Goal: Task Accomplishment & Management: Manage account settings

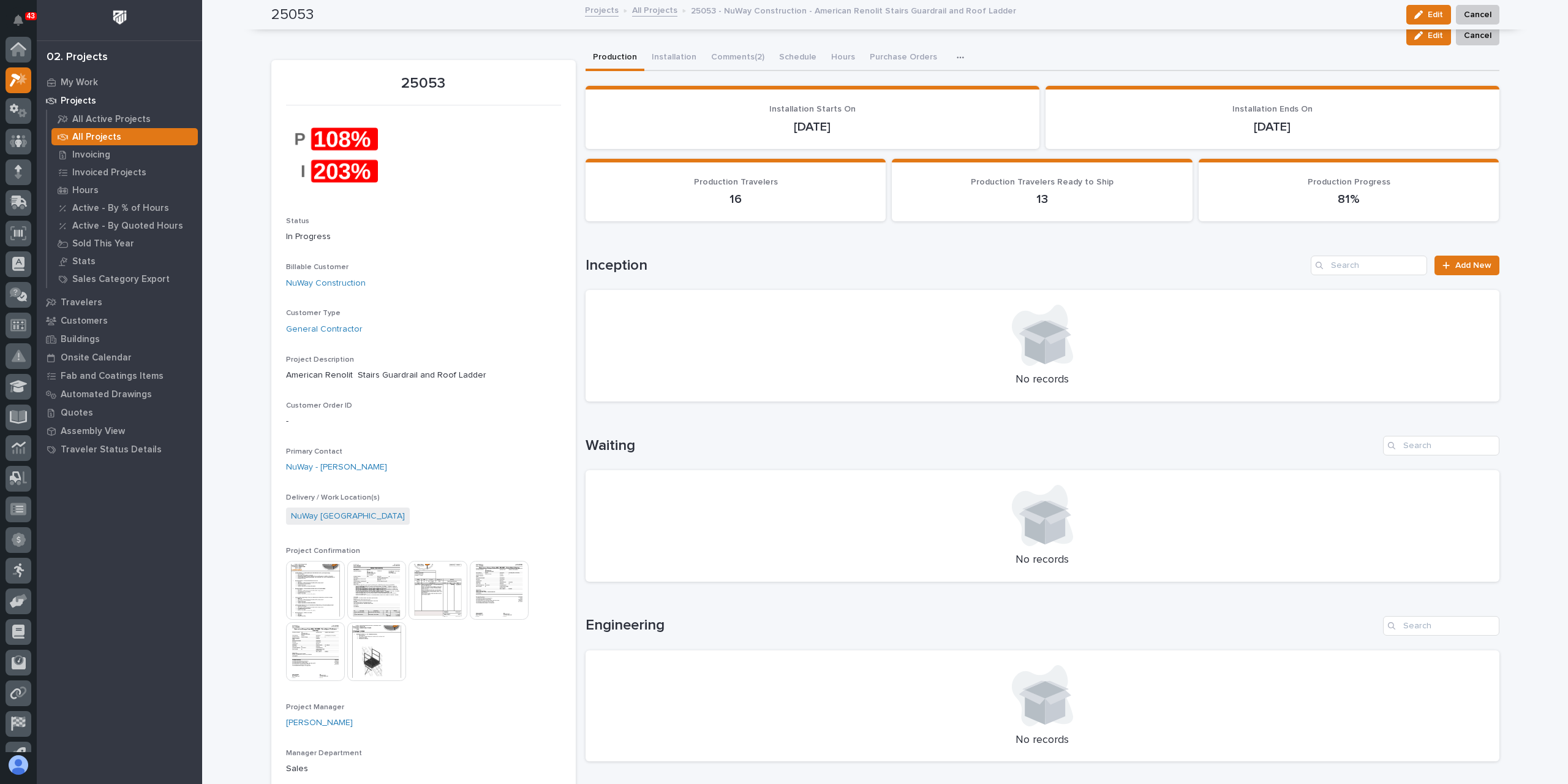
scroll to position [31, 0]
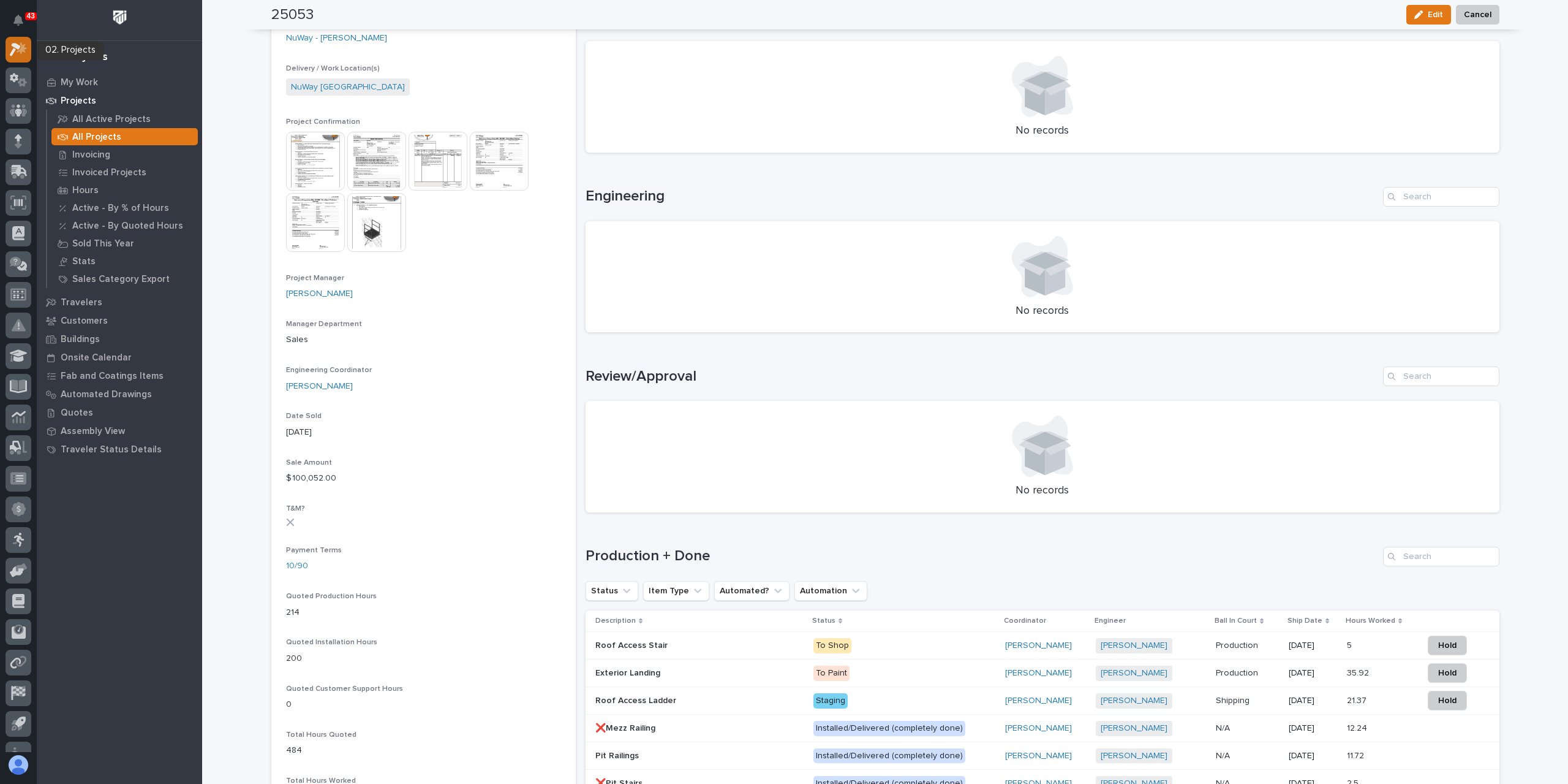
click at [23, 57] on div at bounding box center [19, 50] width 26 height 26
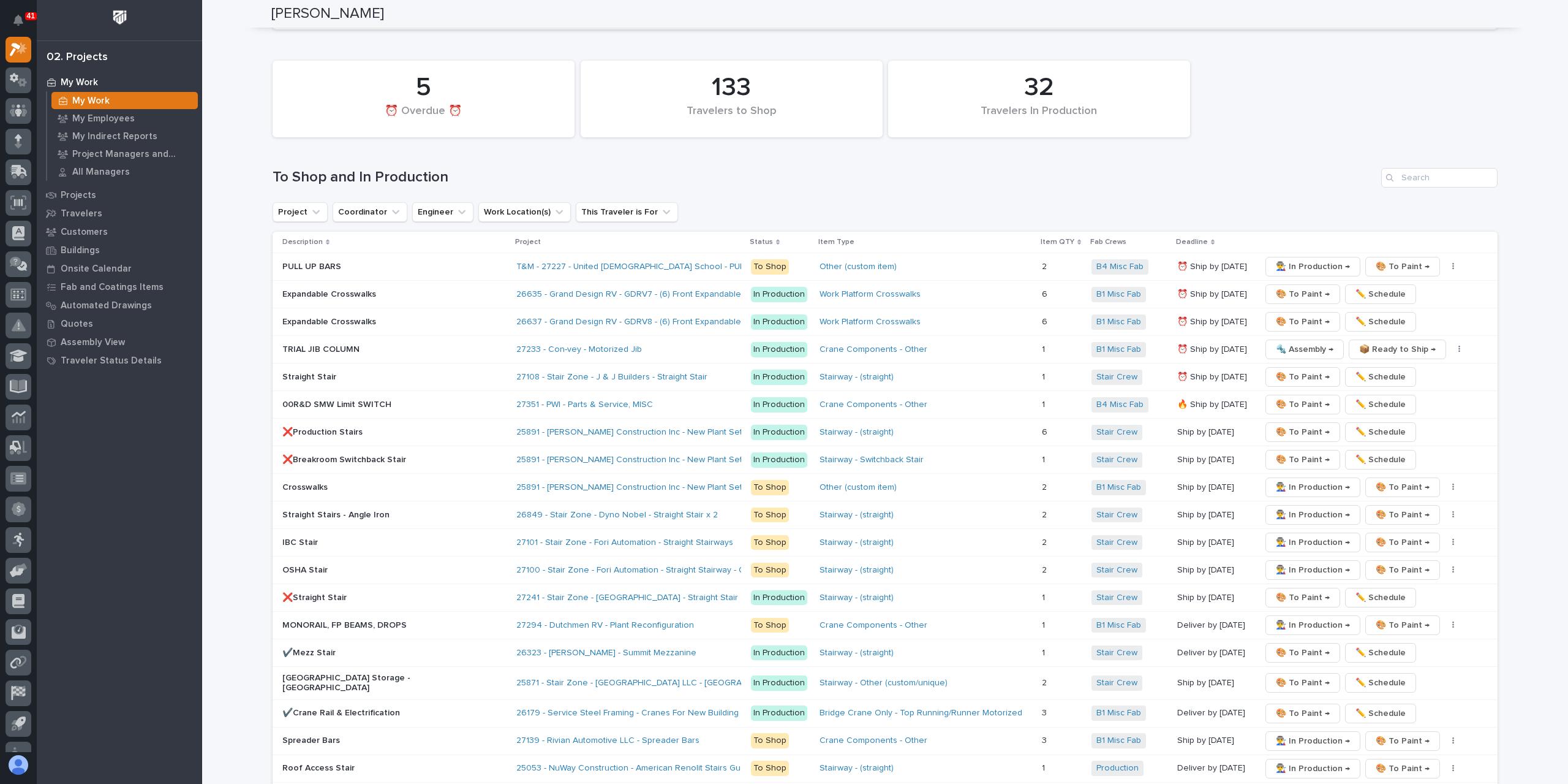
scroll to position [2022, 0]
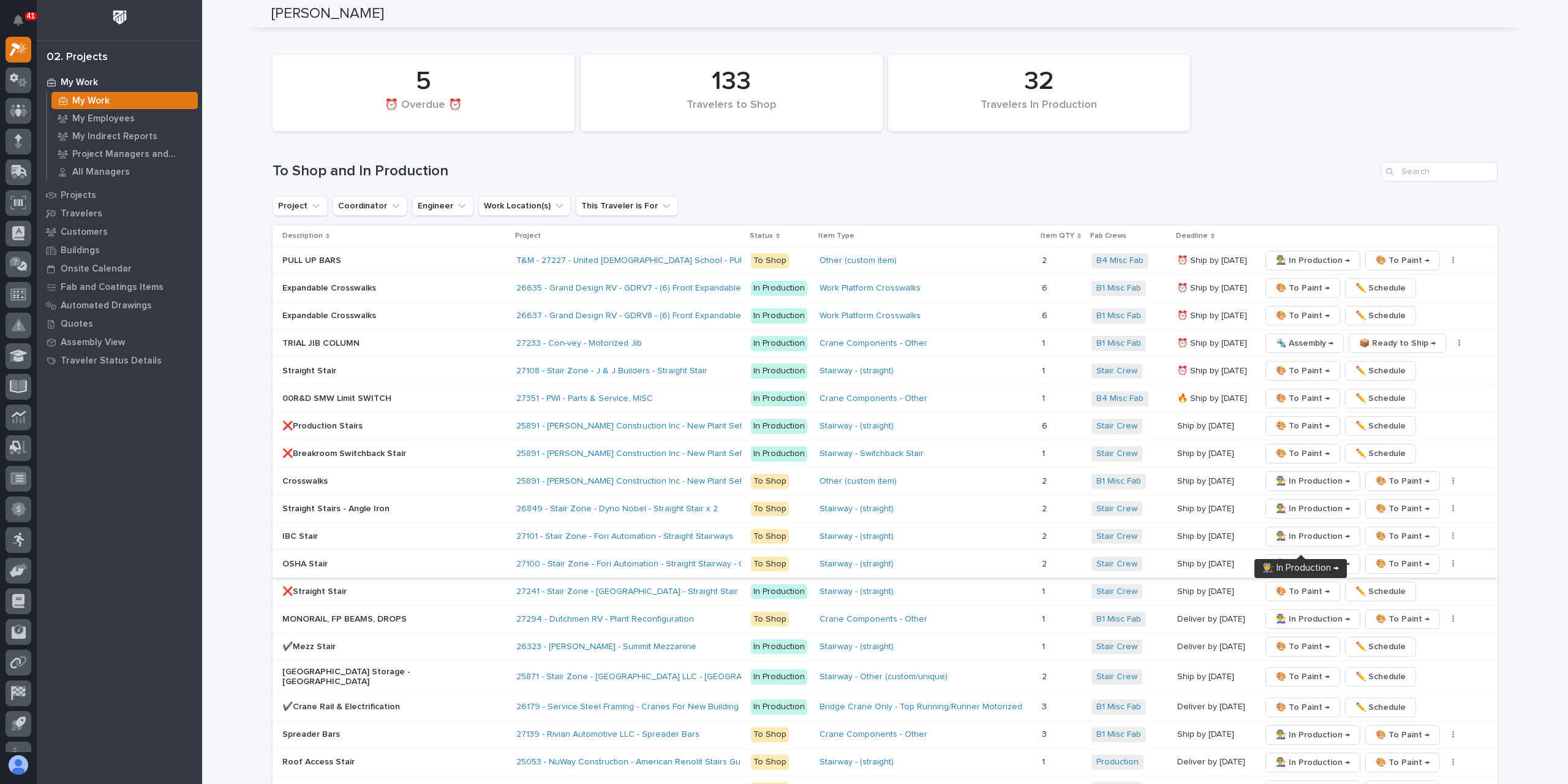
click at [1312, 557] on span "👨‍🏭 In Production →" at bounding box center [1313, 564] width 74 height 15
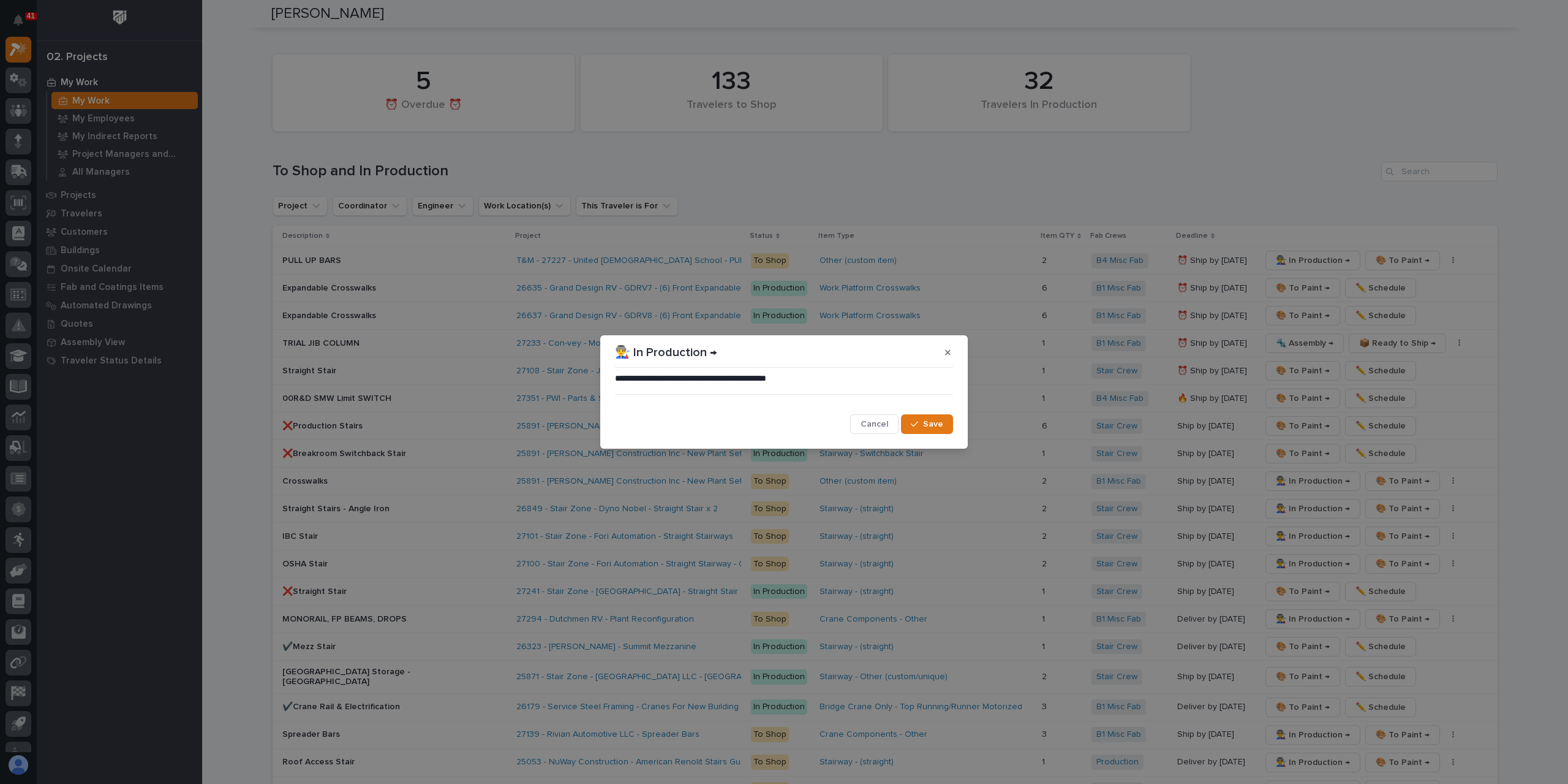
click at [948, 426] on button "Save" at bounding box center [927, 424] width 52 height 20
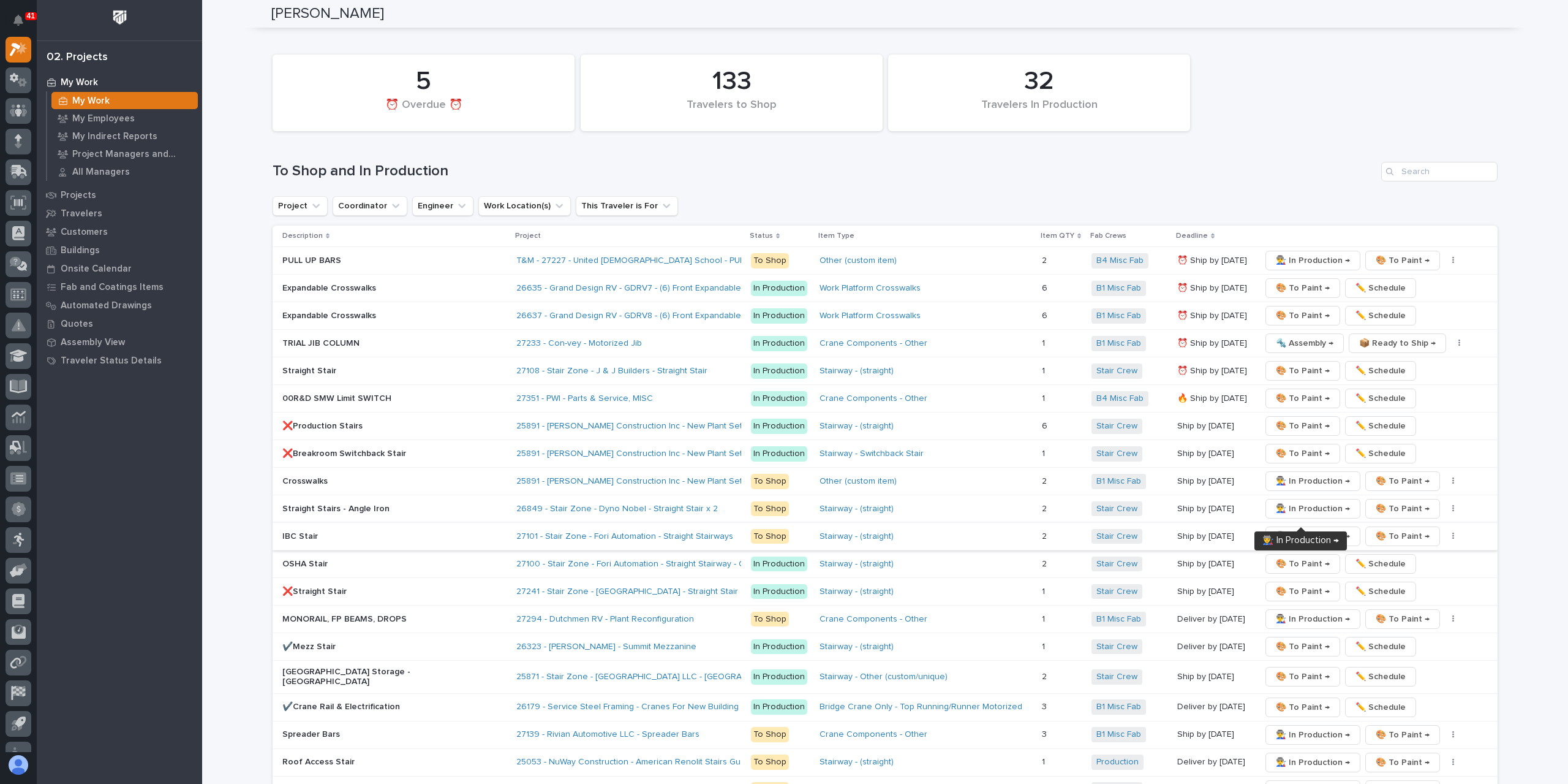
click at [1291, 529] on span "👨‍🏭 In Production →" at bounding box center [1313, 536] width 74 height 15
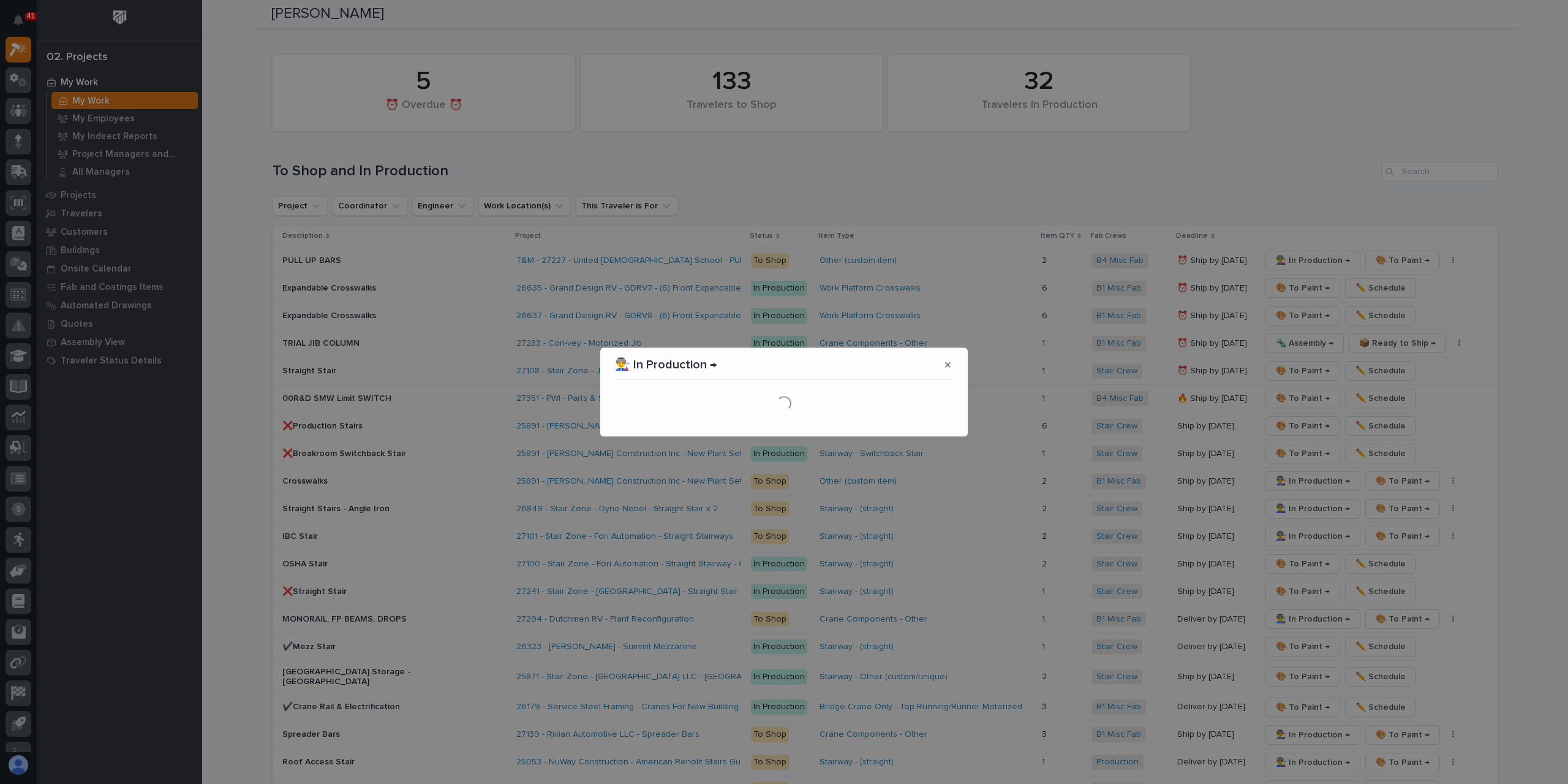
click at [937, 425] on section "👨‍🏭 In Production → Loading..." at bounding box center [784, 392] width 367 height 89
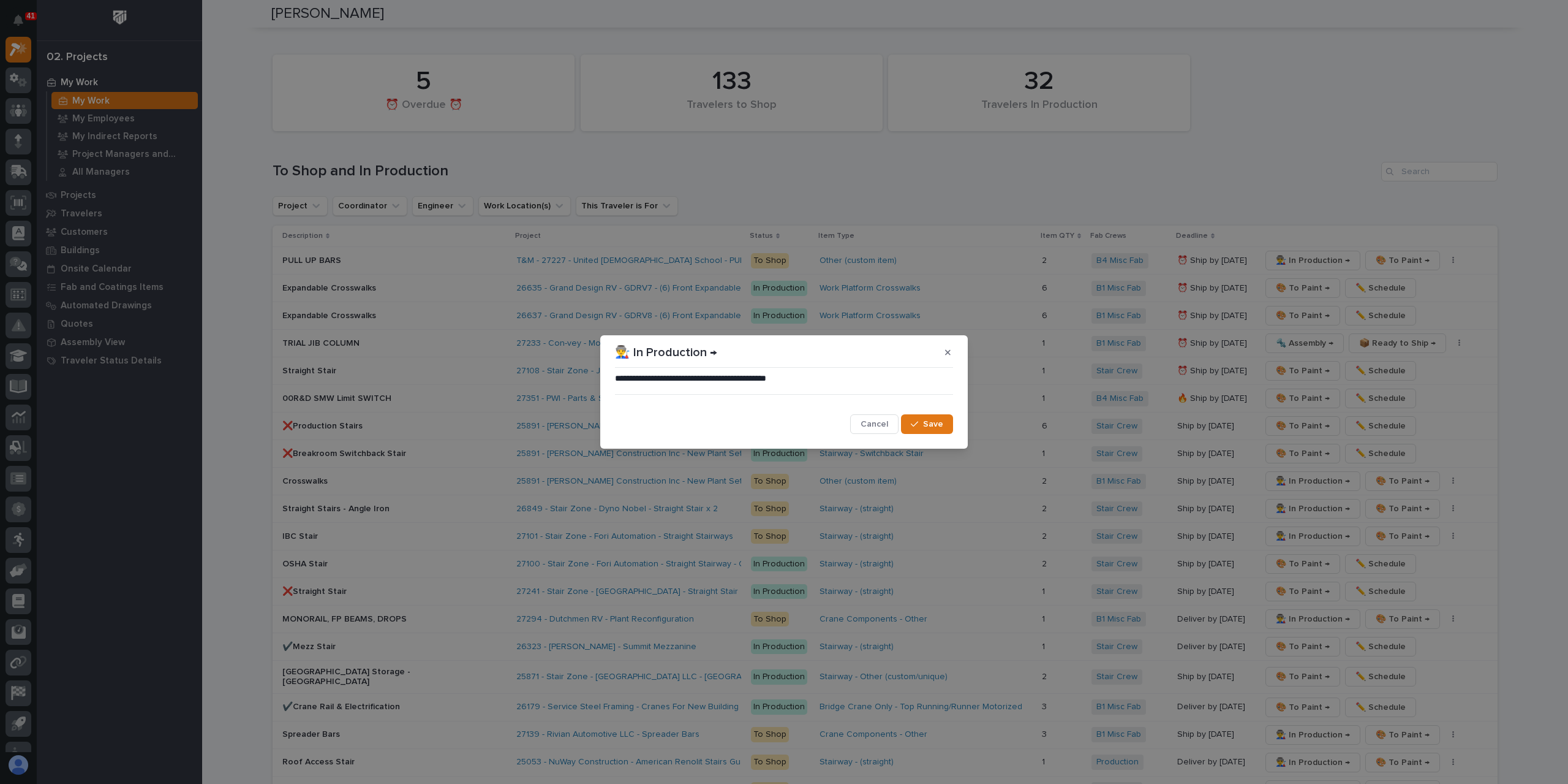
click at [937, 425] on span "Save" at bounding box center [933, 424] width 20 height 11
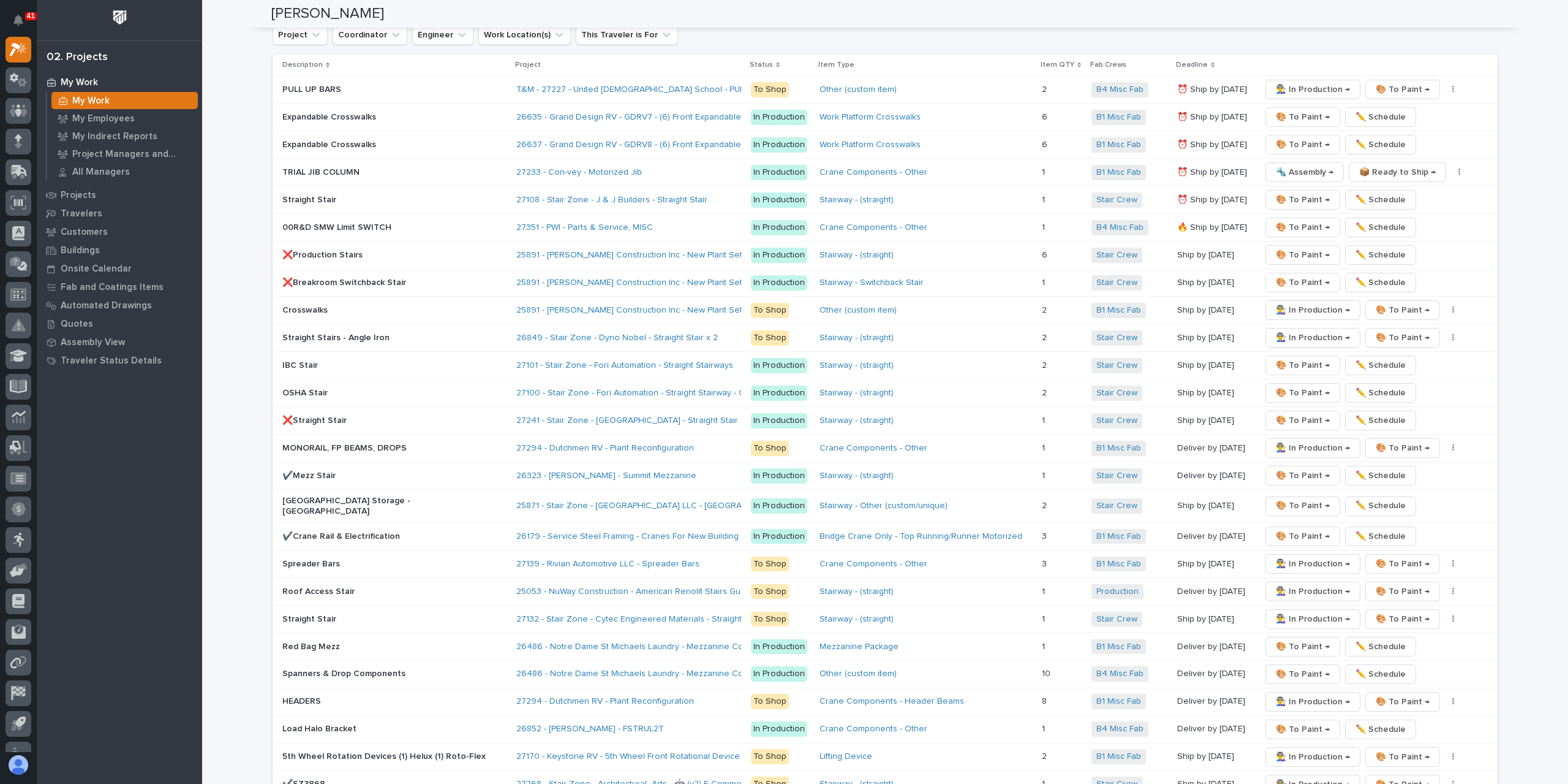
scroll to position [2223, 0]
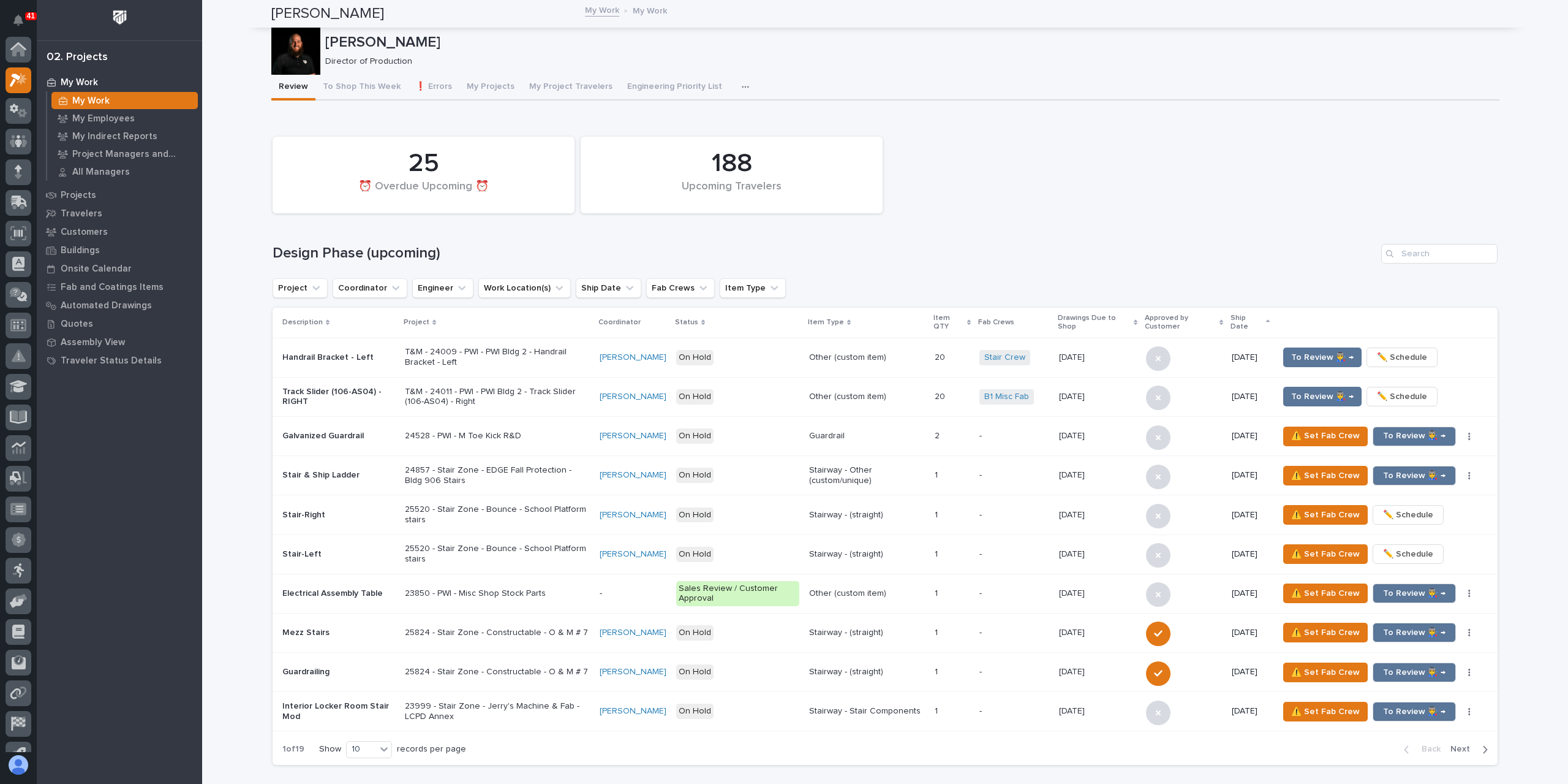
scroll to position [31, 0]
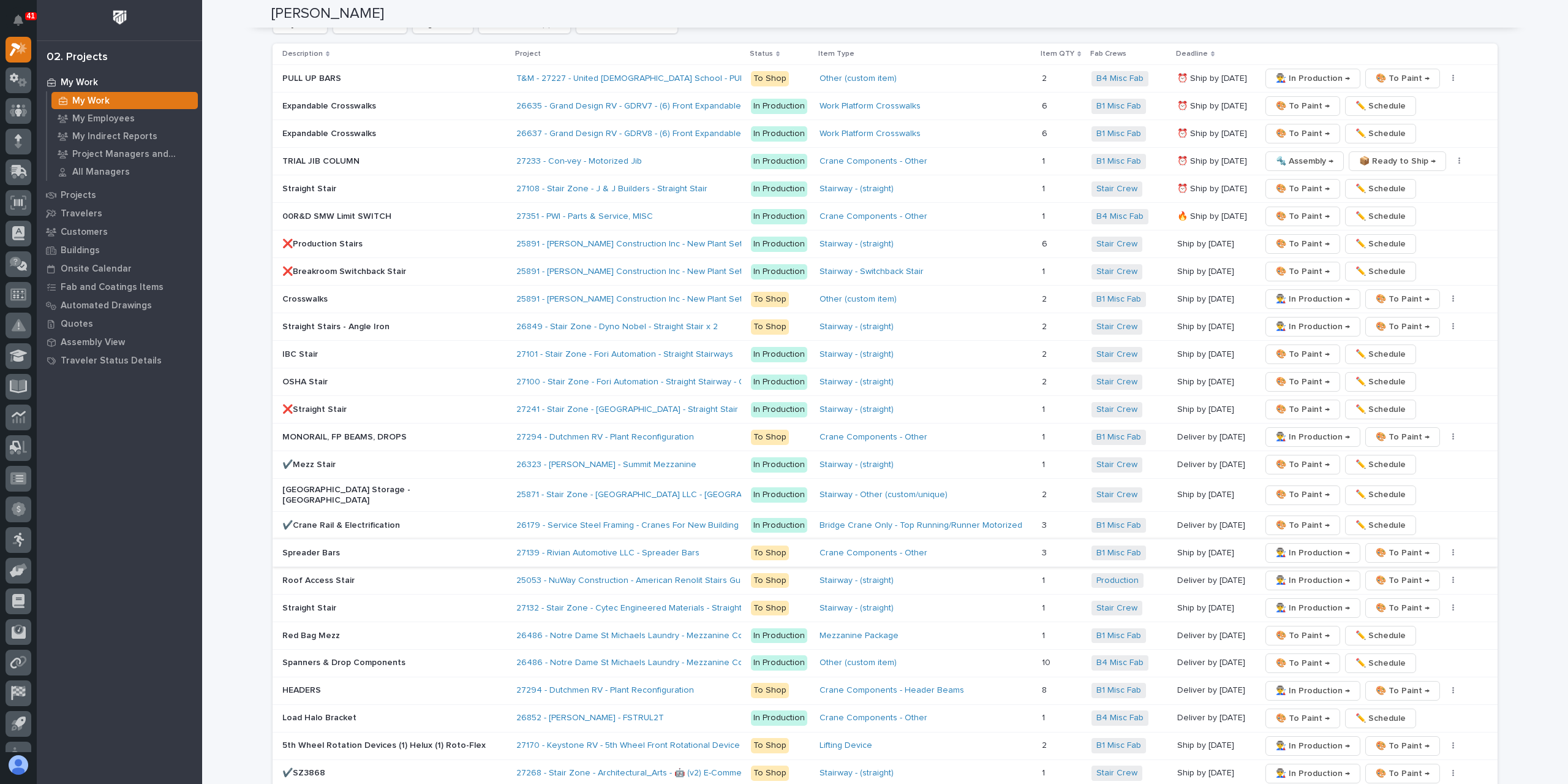
click at [1283, 546] on span "👨‍🏭 In Production →" at bounding box center [1313, 553] width 74 height 15
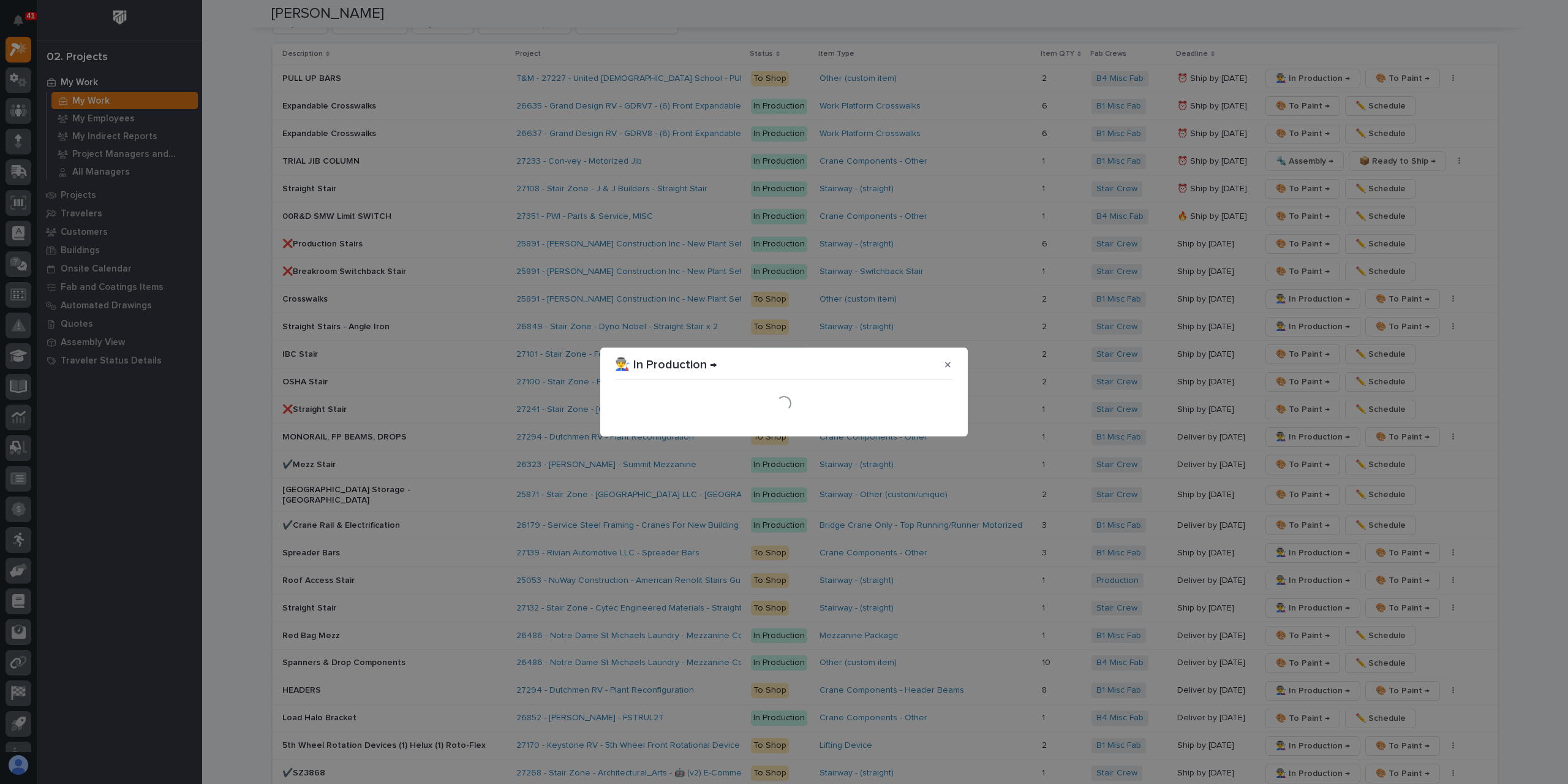
click at [924, 427] on section "👨‍🏭 In Production → Loading..." at bounding box center [784, 392] width 367 height 89
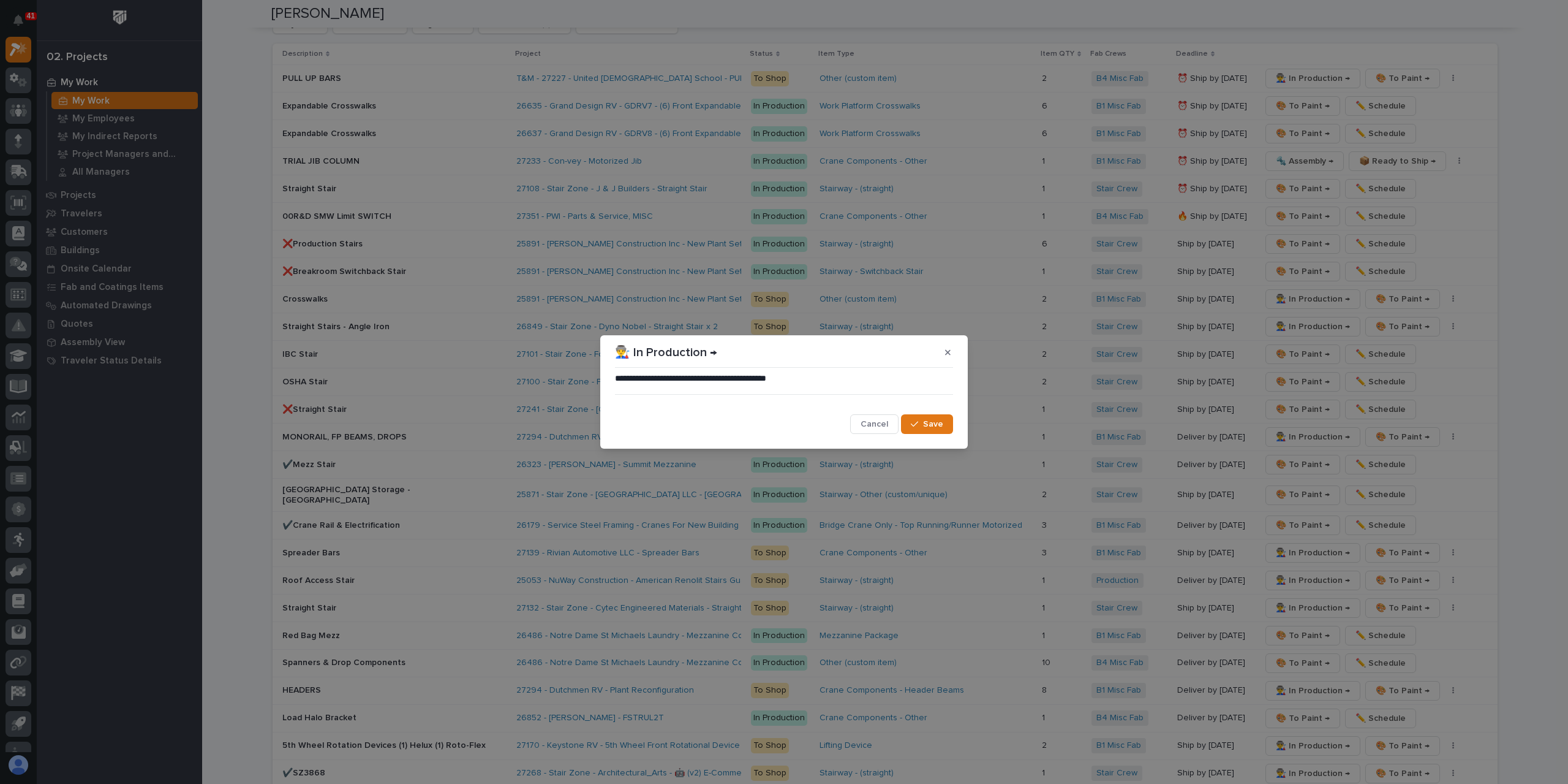
click at [924, 427] on span "Save" at bounding box center [933, 424] width 20 height 11
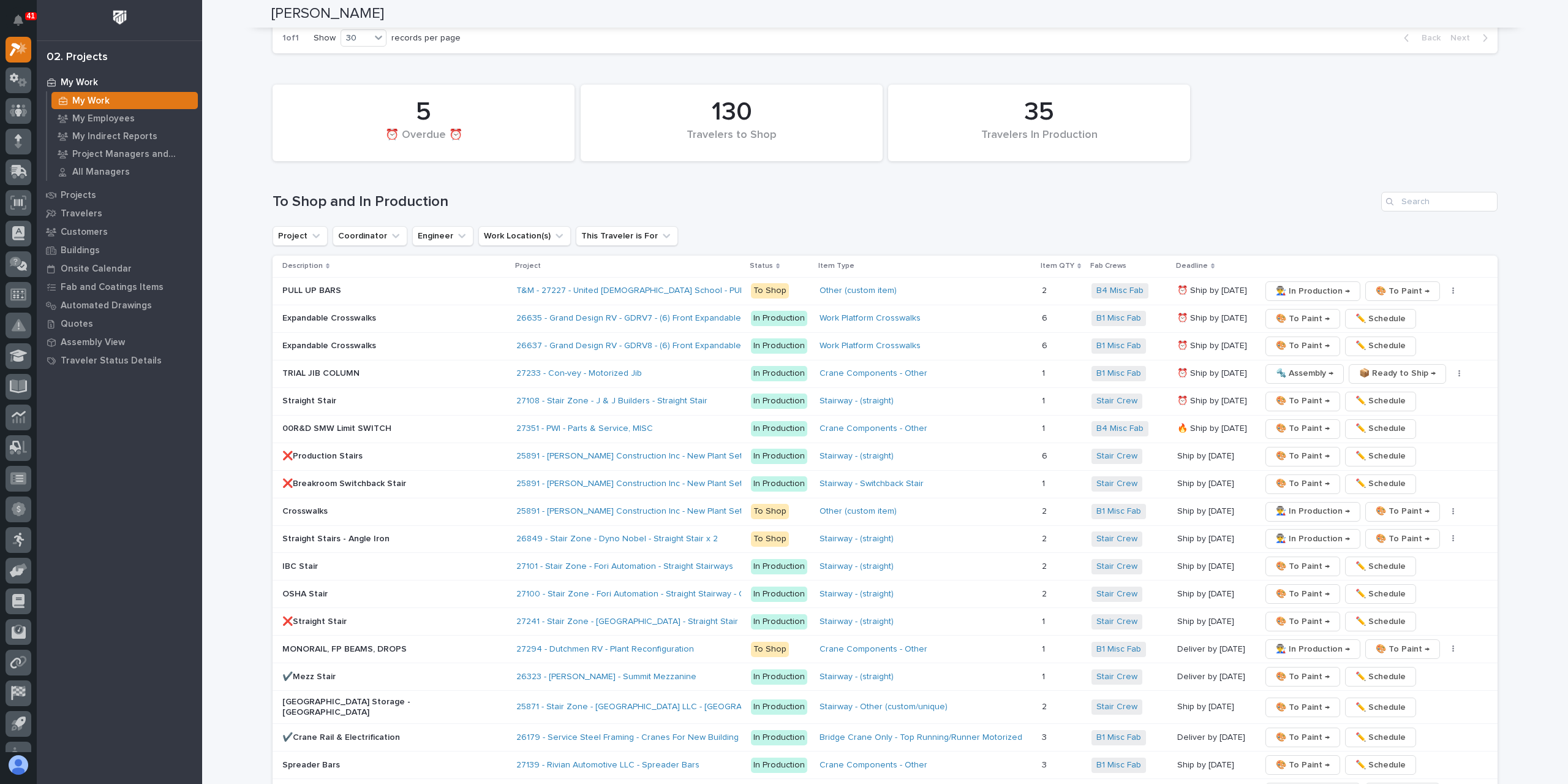
scroll to position [2452, 0]
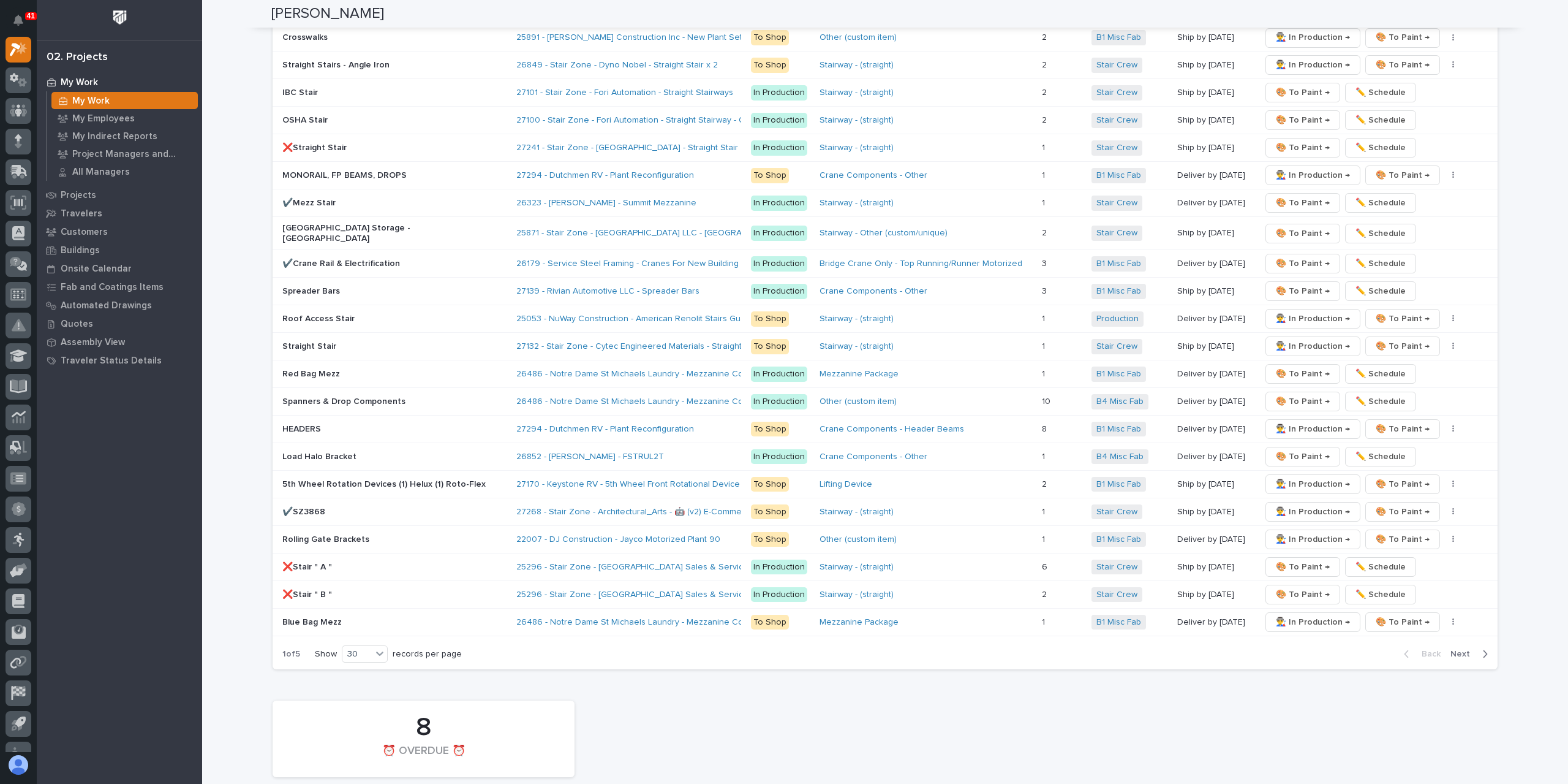
click at [1459, 648] on span "Next" at bounding box center [1464, 654] width 27 height 11
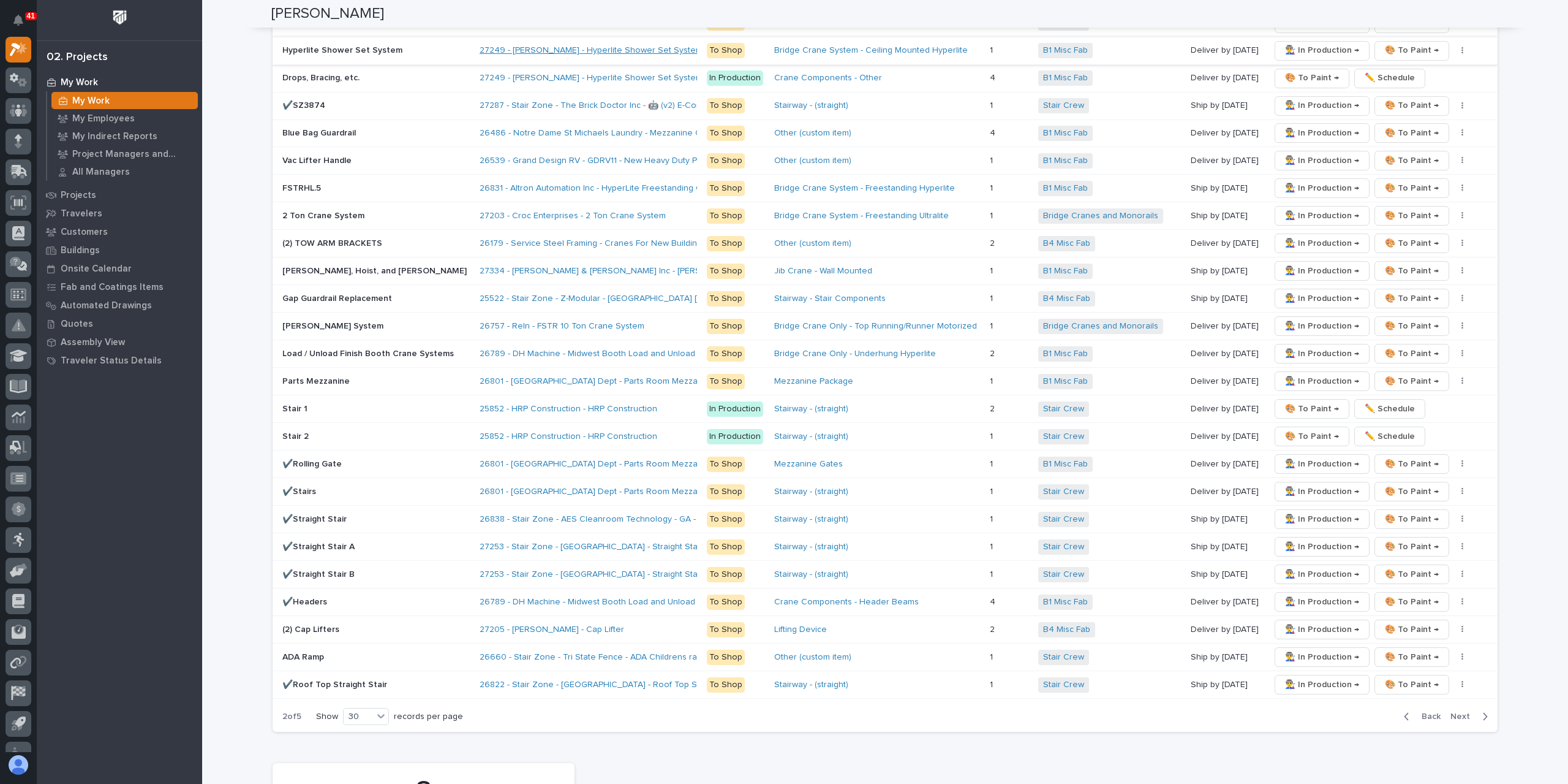
scroll to position [2023, 0]
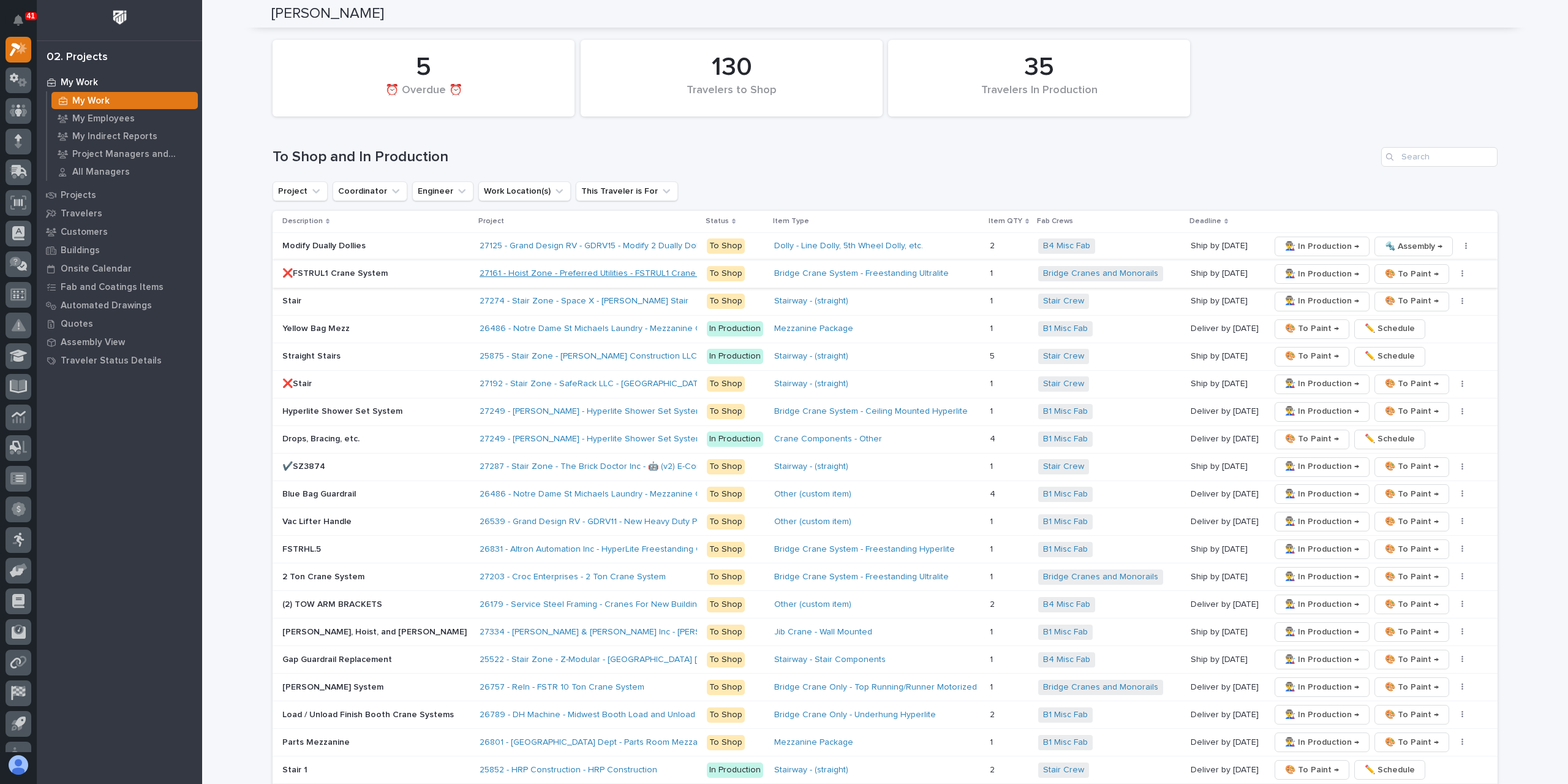
click at [484, 268] on link "27161 - Hoist Zone - Preferred Utilities - FSTRUL1 Crane System" at bounding box center [603, 273] width 248 height 11
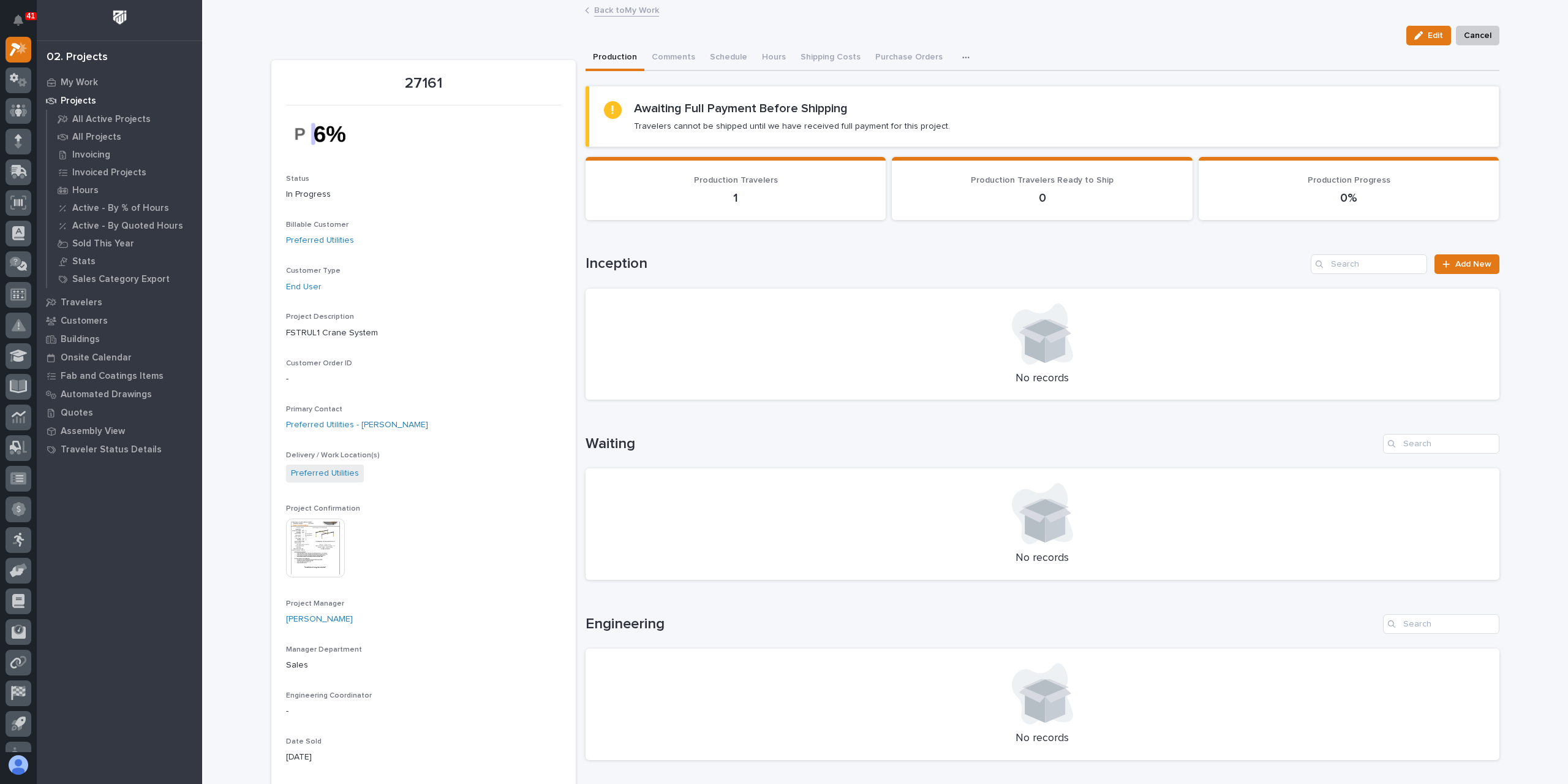
scroll to position [245, 0]
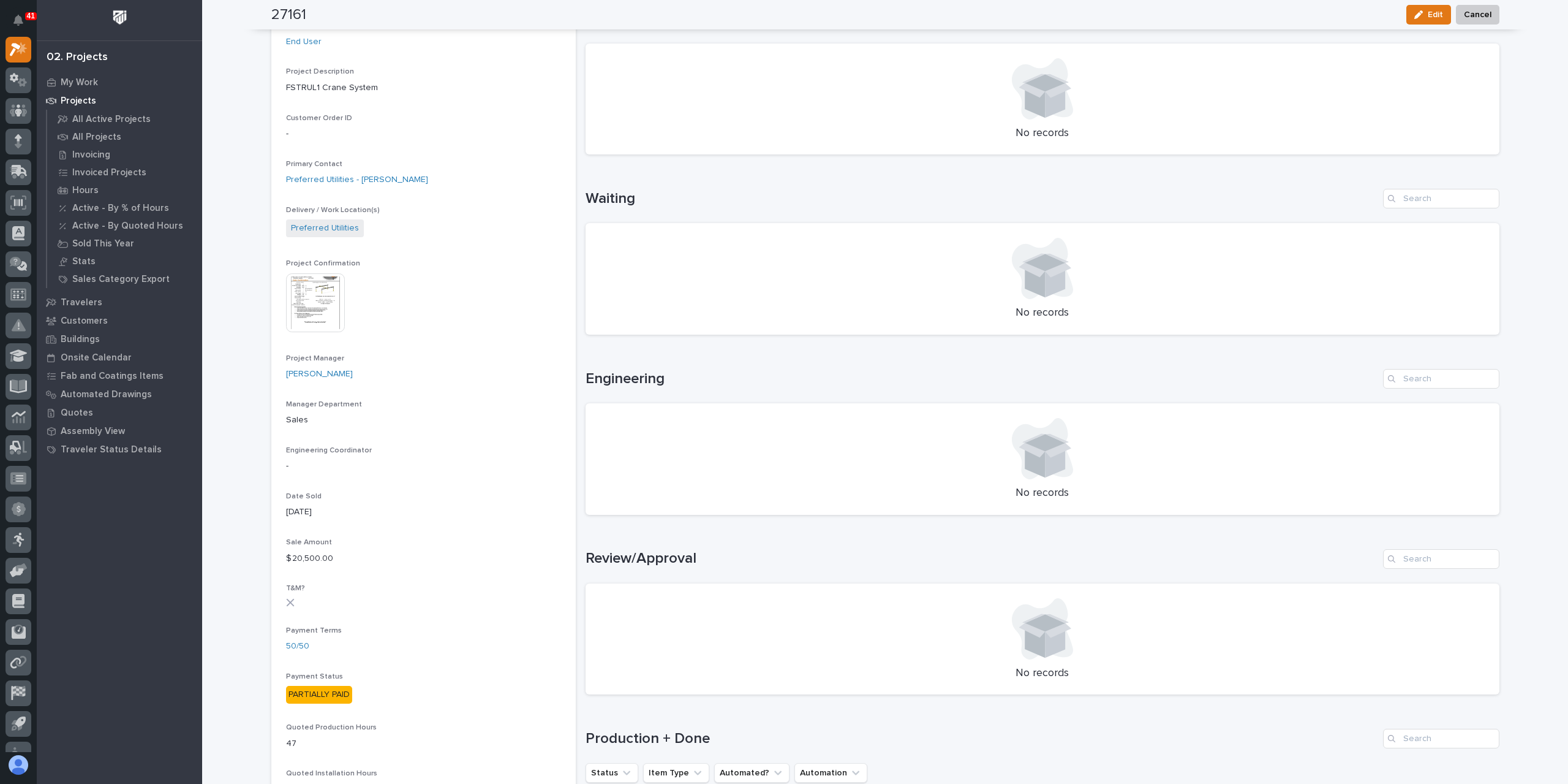
click at [328, 293] on img at bounding box center [315, 302] width 59 height 59
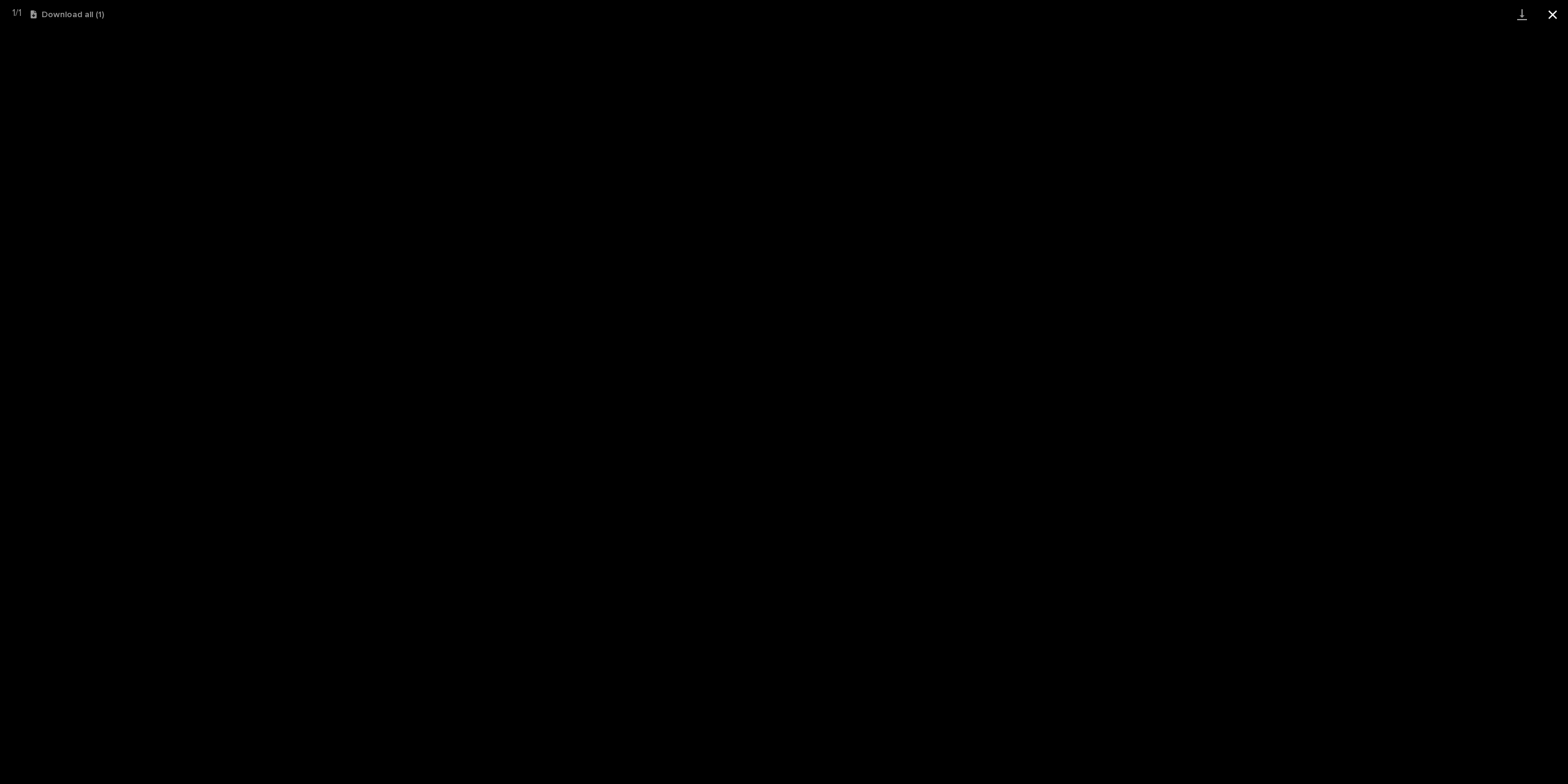
click at [1559, 15] on button "Close gallery" at bounding box center [1553, 14] width 31 height 29
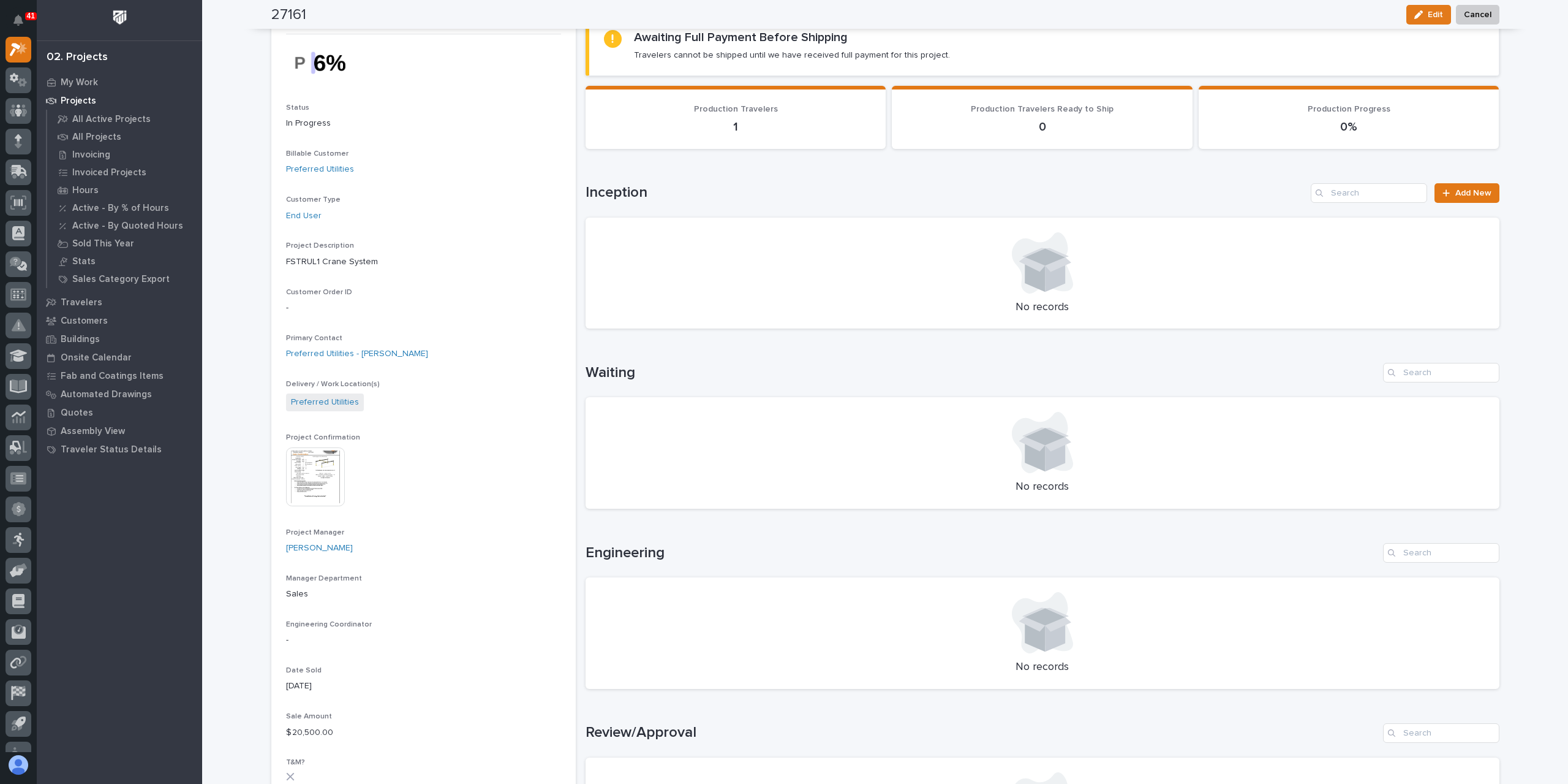
scroll to position [0, 0]
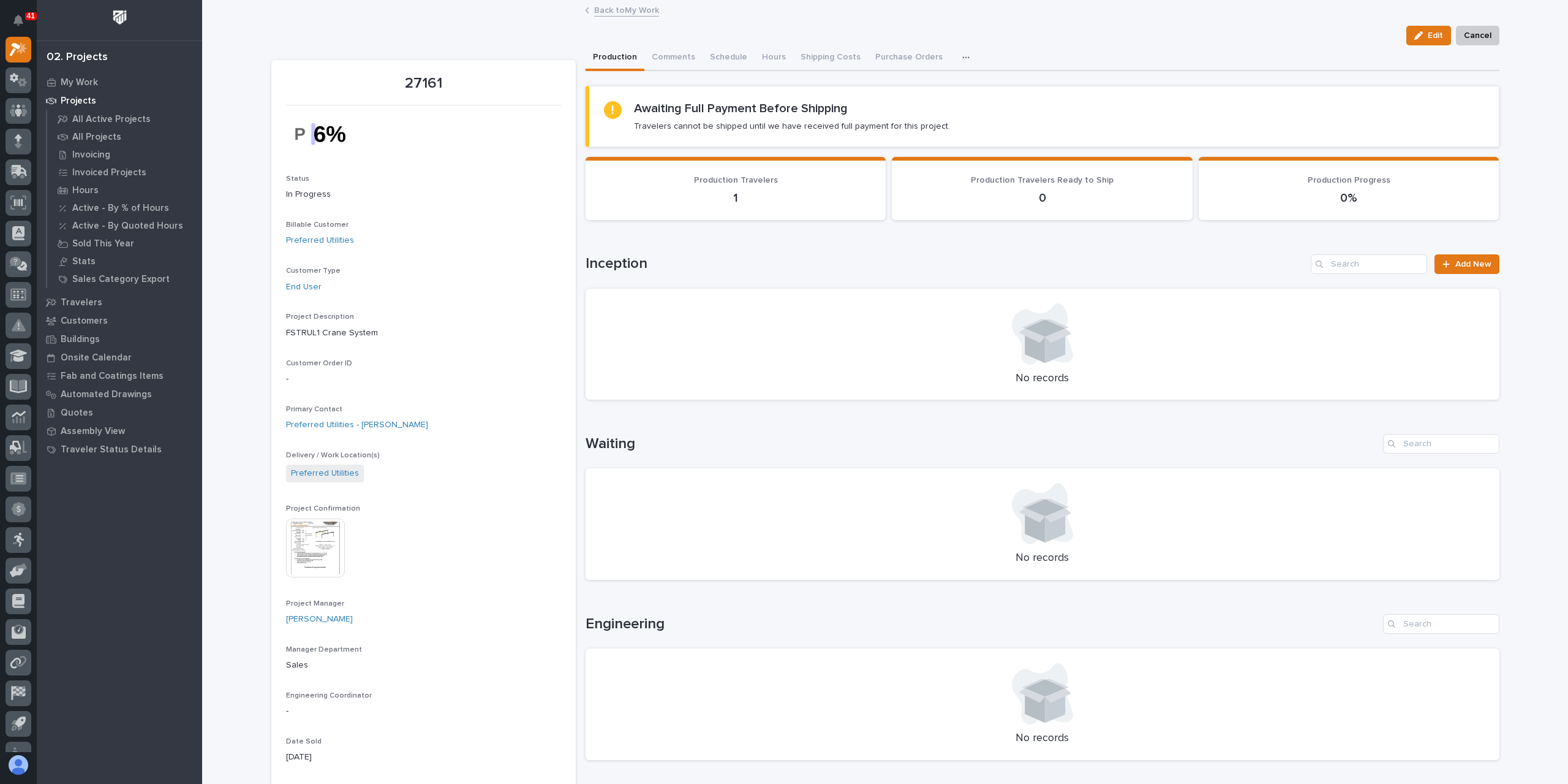
click at [616, 13] on link "Back to My Work" at bounding box center [626, 9] width 65 height 14
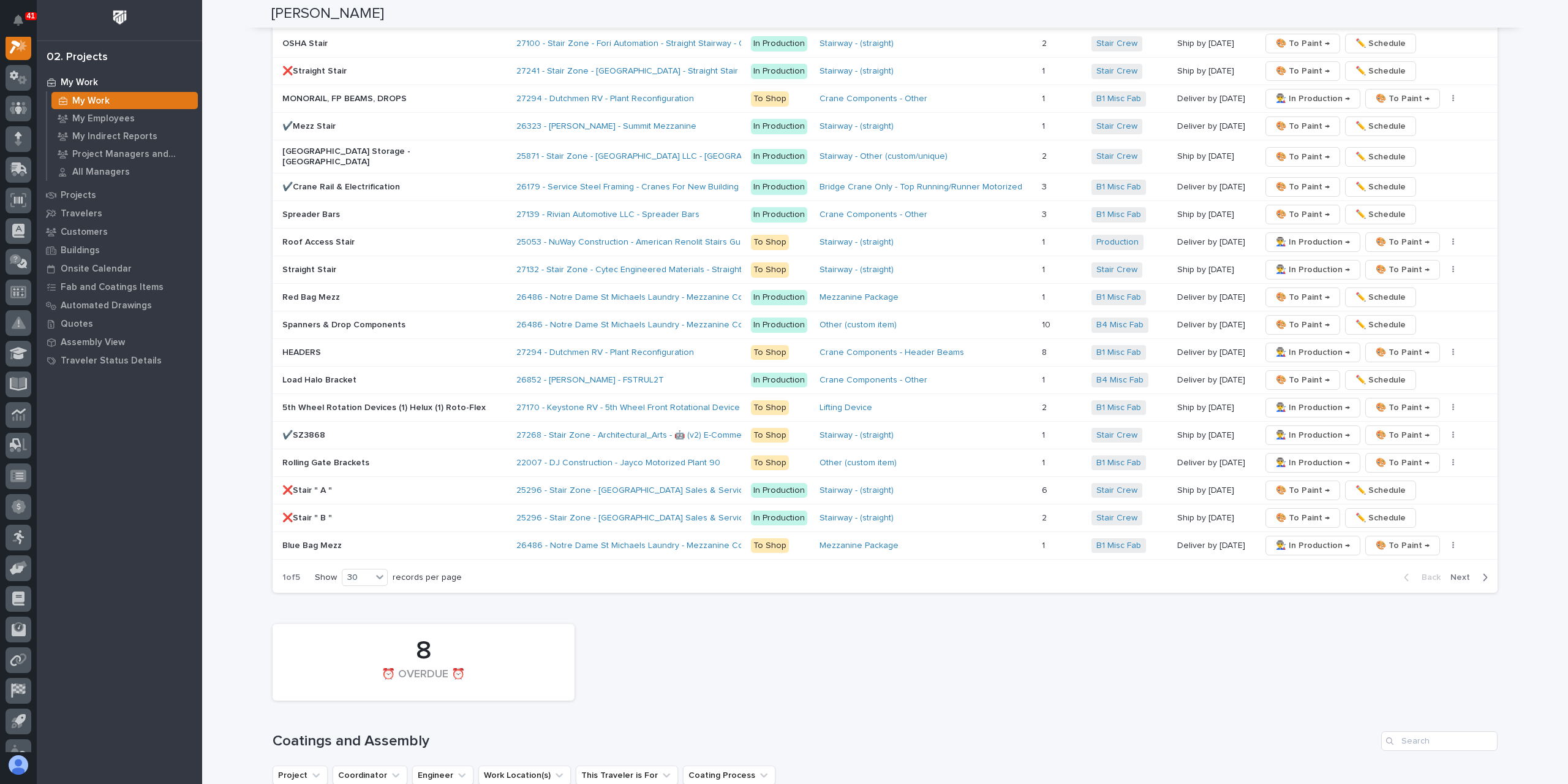
scroll to position [2574, 0]
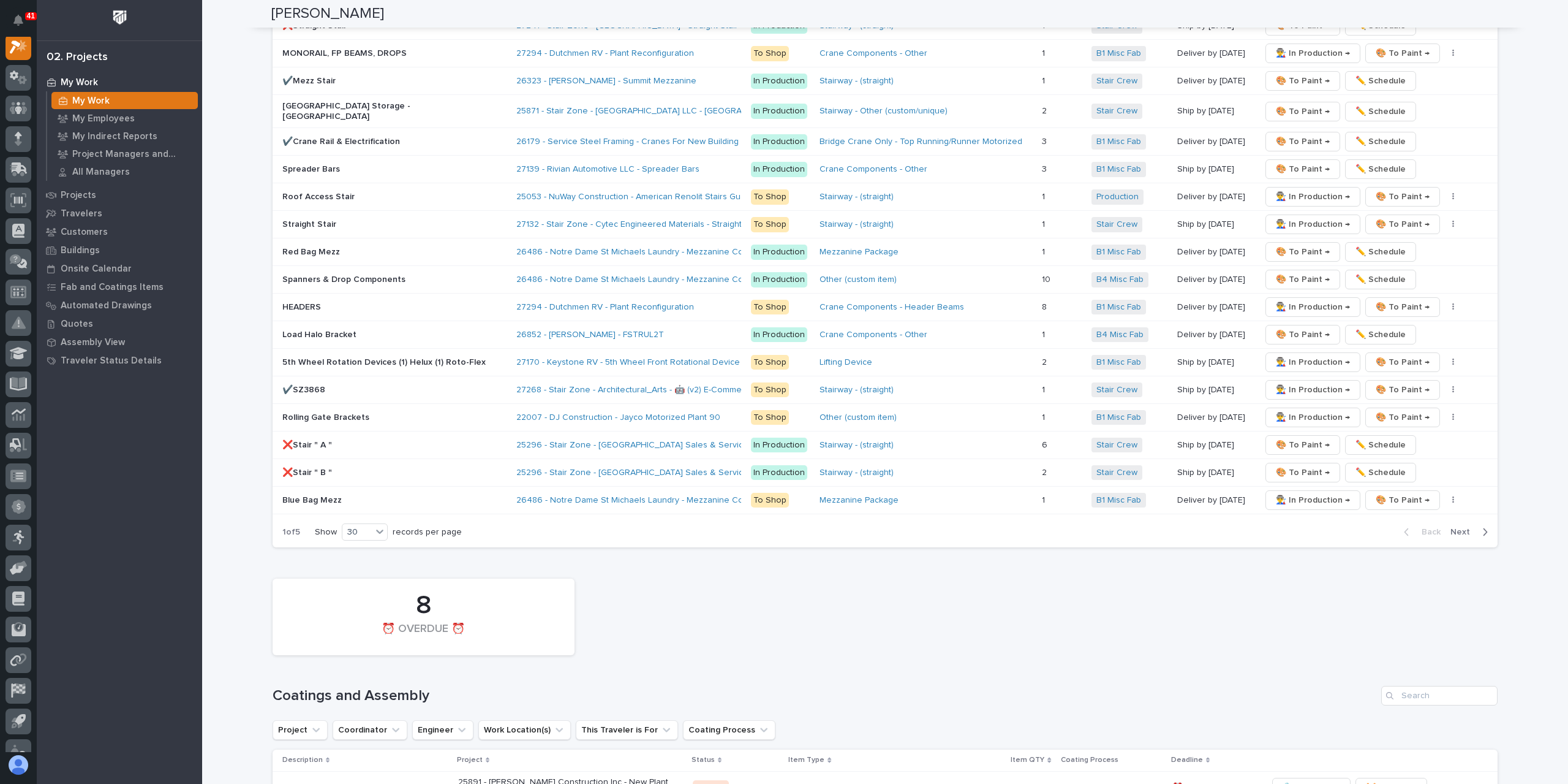
click at [1458, 526] on span "Next" at bounding box center [1464, 532] width 27 height 11
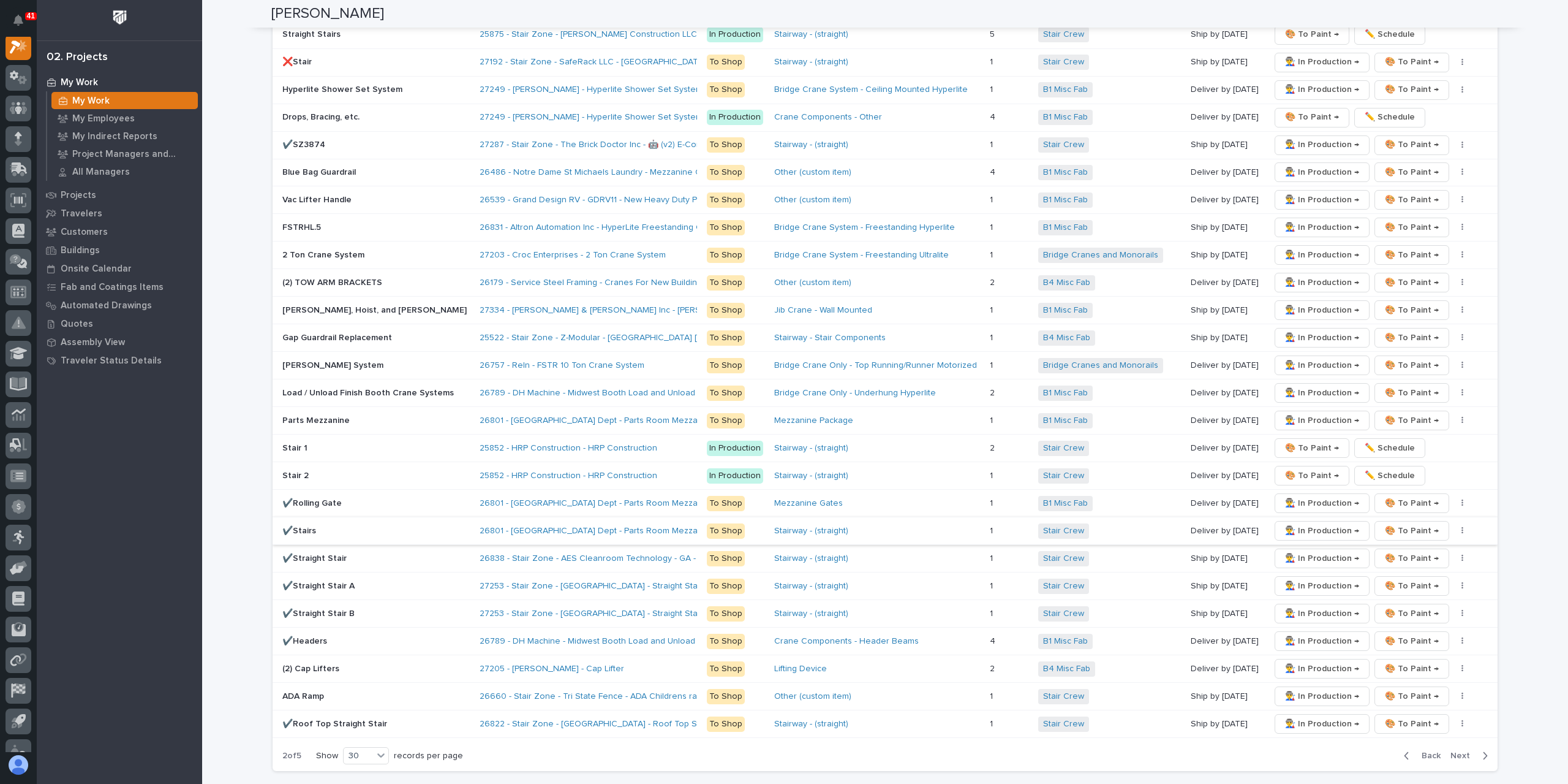
scroll to position [2329, 0]
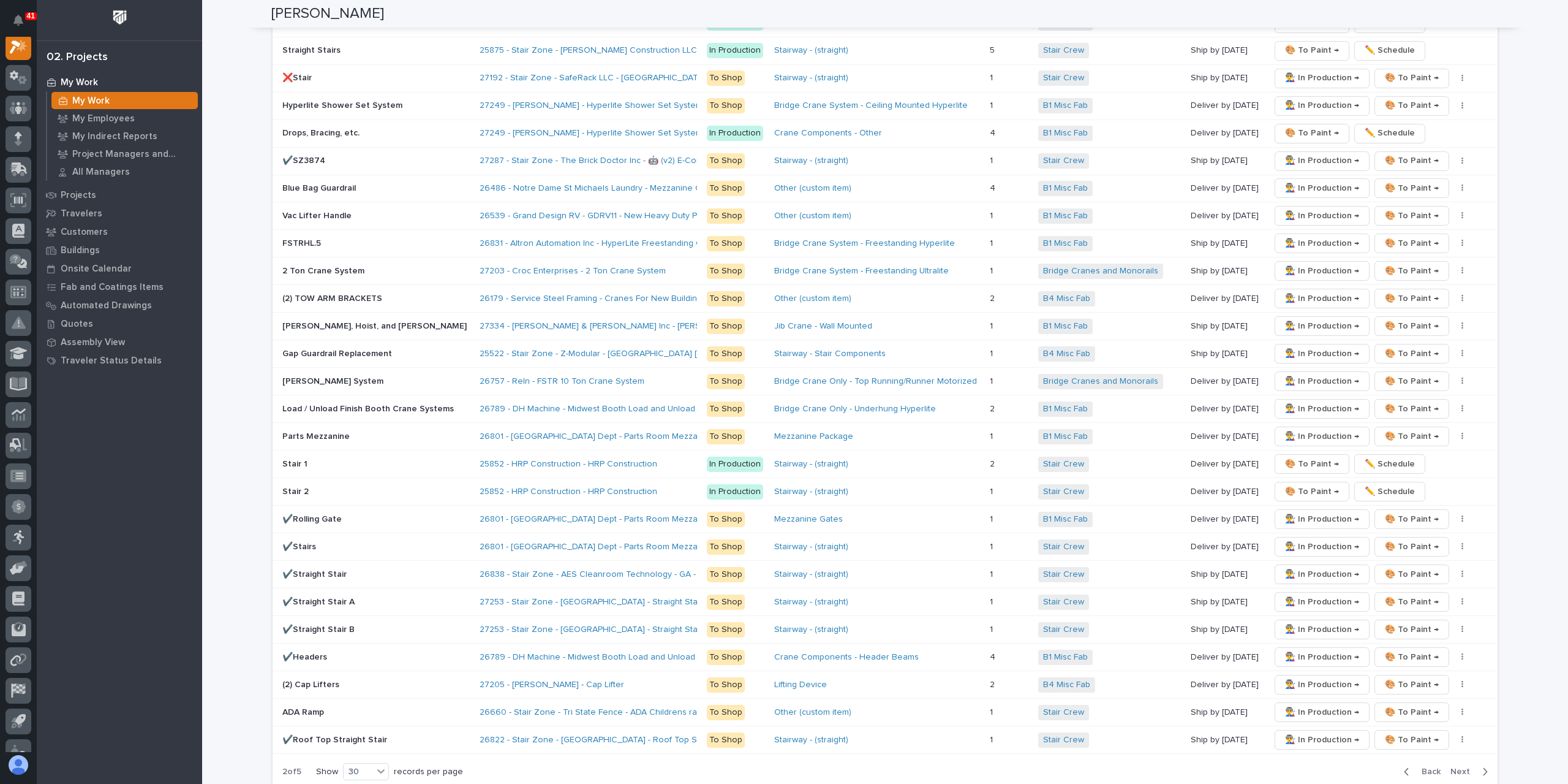
click at [1461, 766] on span "Next" at bounding box center [1464, 772] width 27 height 11
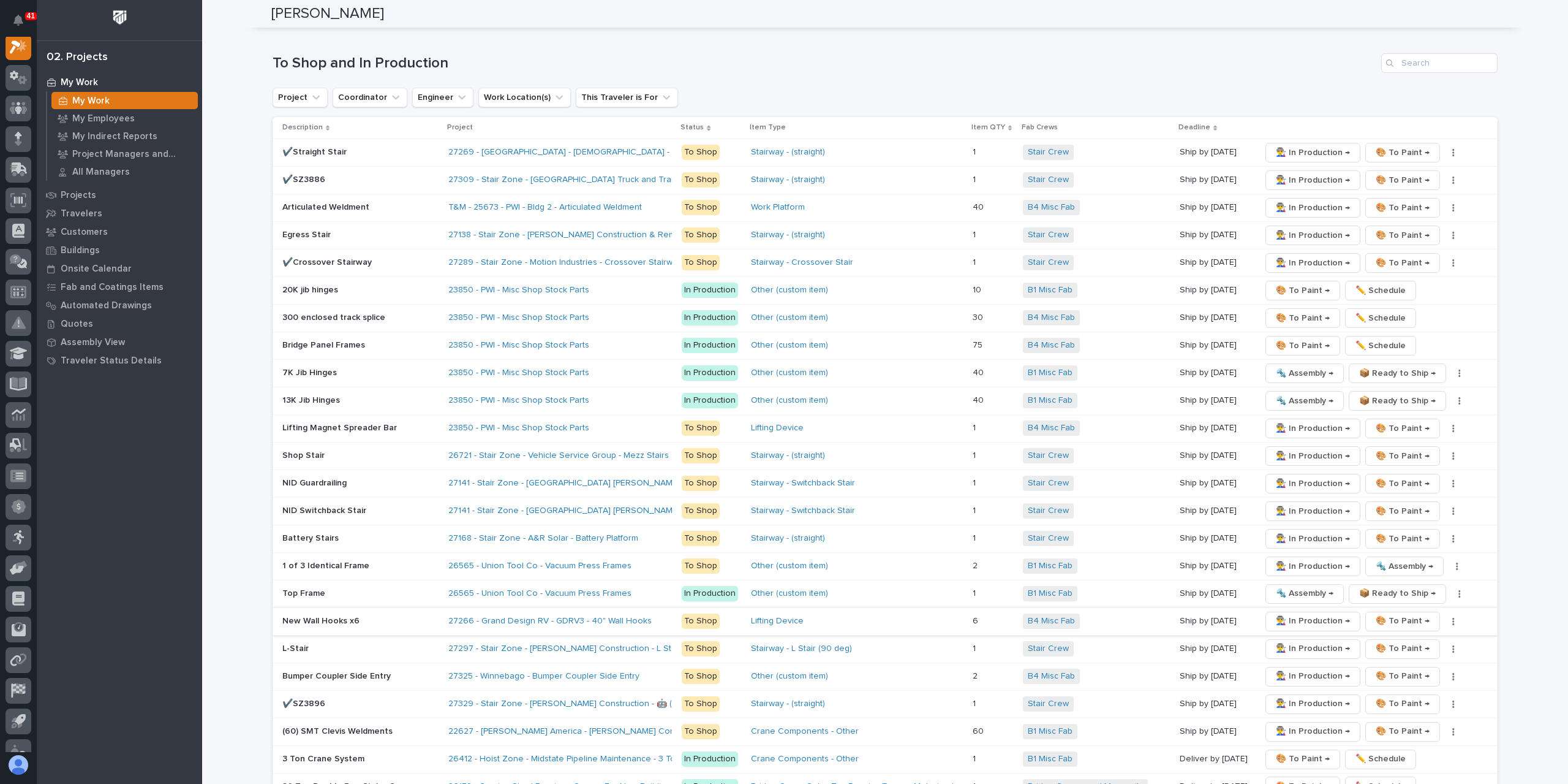
scroll to position [2190, 0]
